Goal: Find specific page/section: Find specific page/section

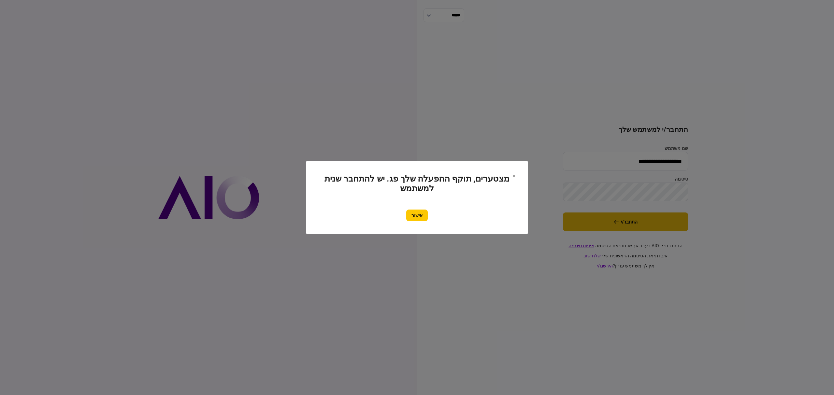
click at [414, 213] on button "אישור" at bounding box center [416, 216] width 21 height 12
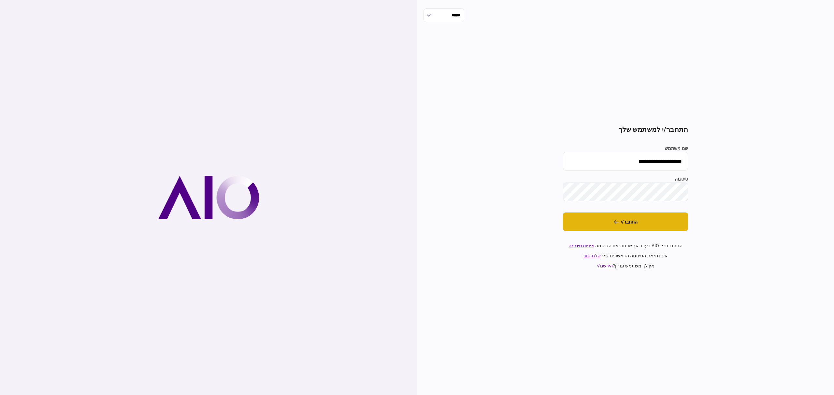
click at [610, 227] on button "התחבר/י" at bounding box center [625, 222] width 125 height 19
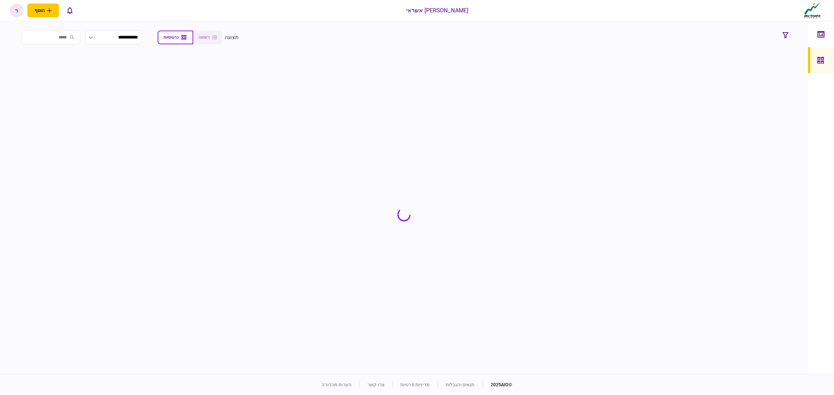
click at [61, 40] on input "search" at bounding box center [51, 38] width 58 height 14
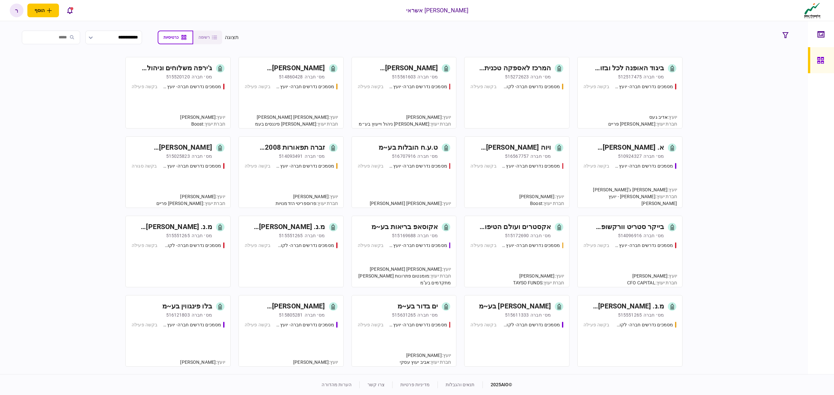
click at [61, 37] on input "search" at bounding box center [51, 38] width 58 height 14
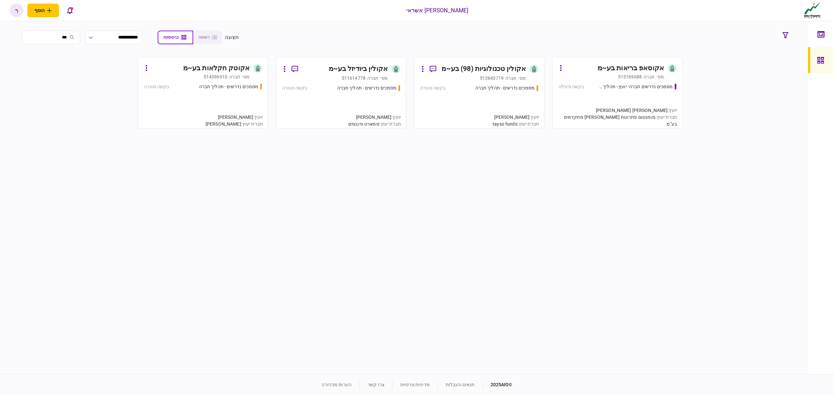
type input "***"
click at [648, 70] on div "אקוסאפ בריאות בע~מ" at bounding box center [630, 68] width 66 height 10
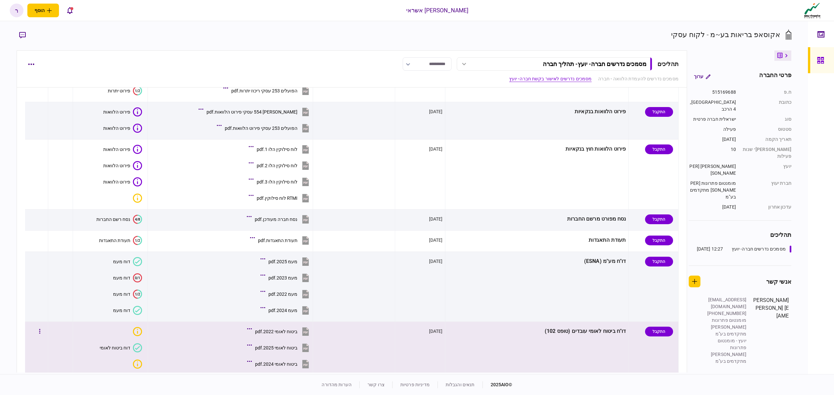
scroll to position [434, 0]
